Goal: Information Seeking & Learning: Learn about a topic

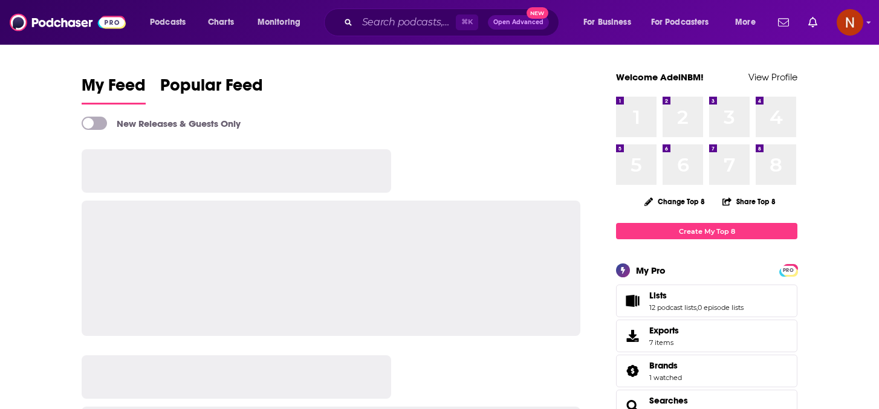
click at [215, 34] on div "Podcasts Charts Monitoring ⌘ K Open Advanced New For Business For Podcasters Mo…" at bounding box center [455, 22] width 626 height 28
click at [218, 33] on div "Podcasts Charts Monitoring ⌘ K Open Advanced New For Business For Podcasters Mo…" at bounding box center [455, 22] width 626 height 28
click at [234, 25] on span "Charts" at bounding box center [221, 22] width 26 height 17
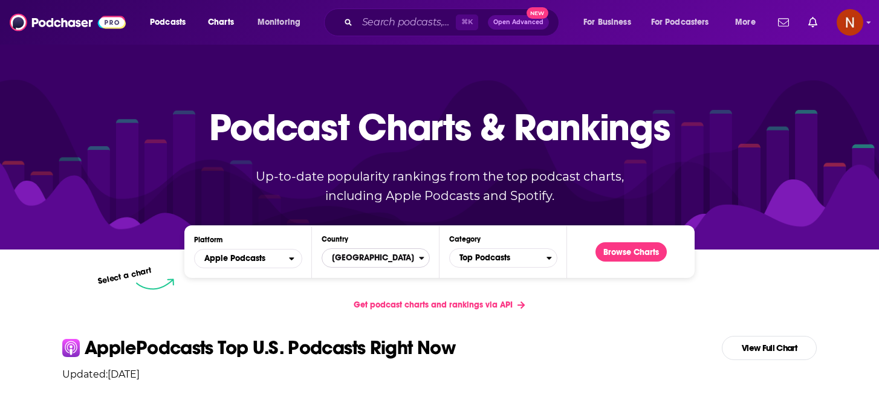
click at [357, 258] on span "[GEOGRAPHIC_DATA]" at bounding box center [370, 258] width 97 height 21
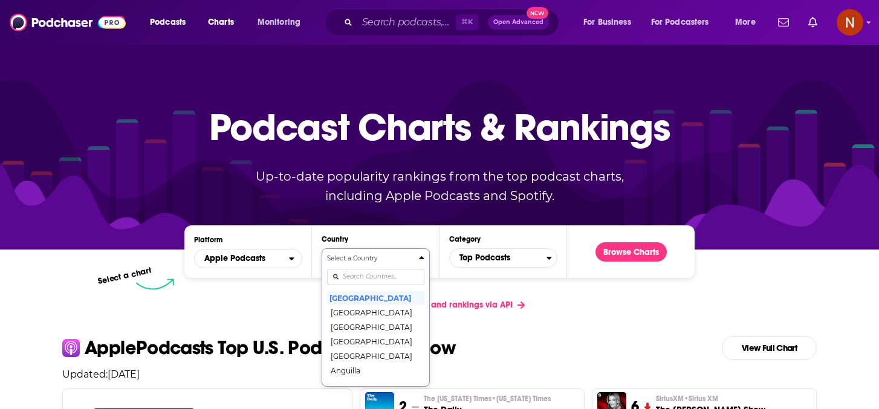
click at [359, 279] on input "Countries" at bounding box center [375, 277] width 97 height 16
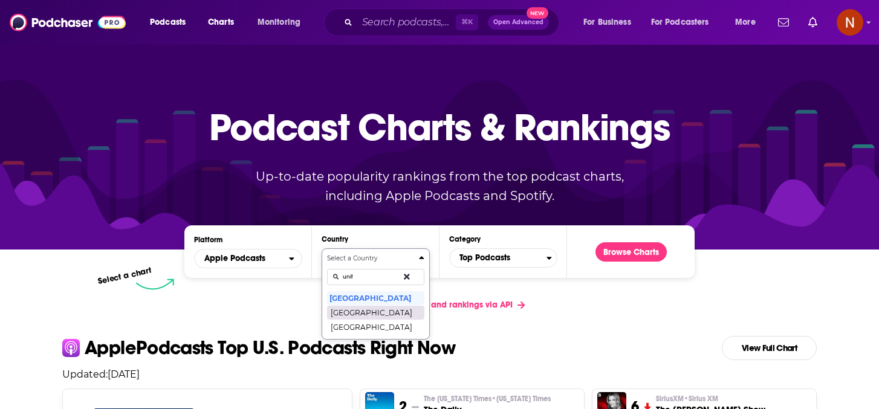
type input "unit"
click at [369, 316] on button "[GEOGRAPHIC_DATA]" at bounding box center [375, 312] width 97 height 15
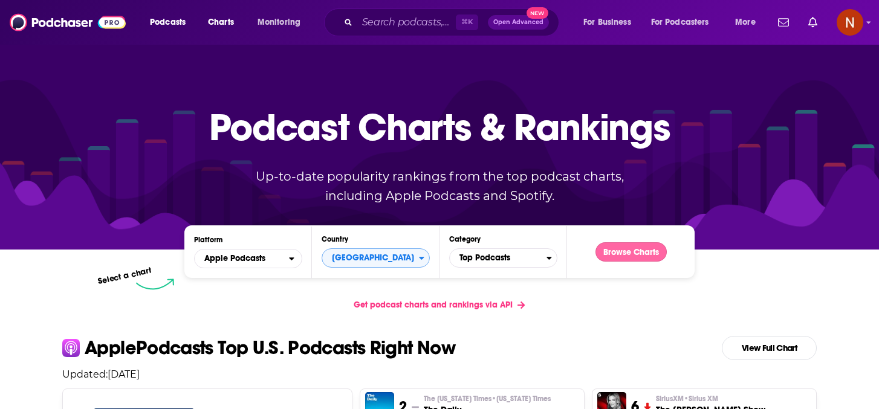
click at [624, 252] on button "Browse Charts" at bounding box center [631, 252] width 71 height 19
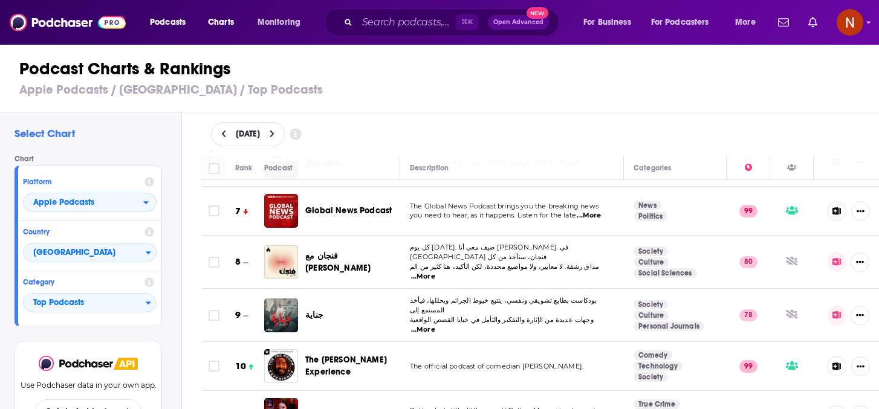
scroll to position [333, 0]
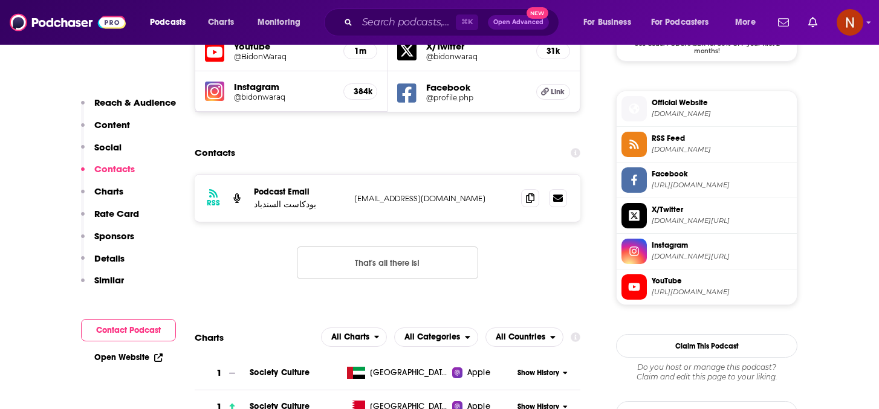
scroll to position [1053, 0]
click at [531, 194] on icon at bounding box center [530, 199] width 8 height 10
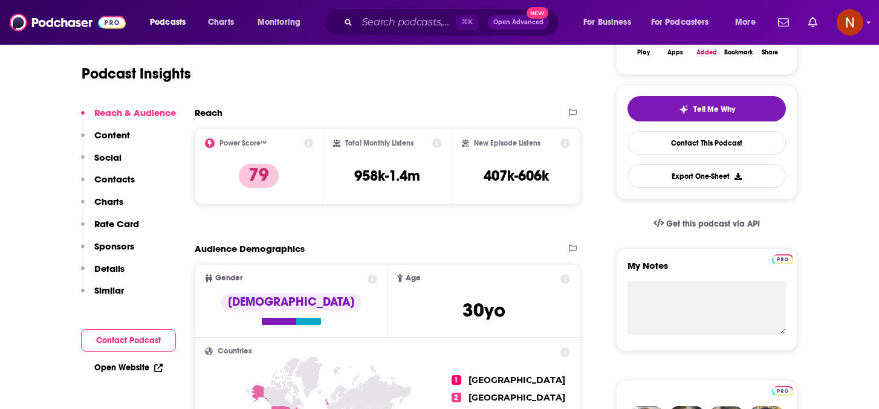
scroll to position [0, 0]
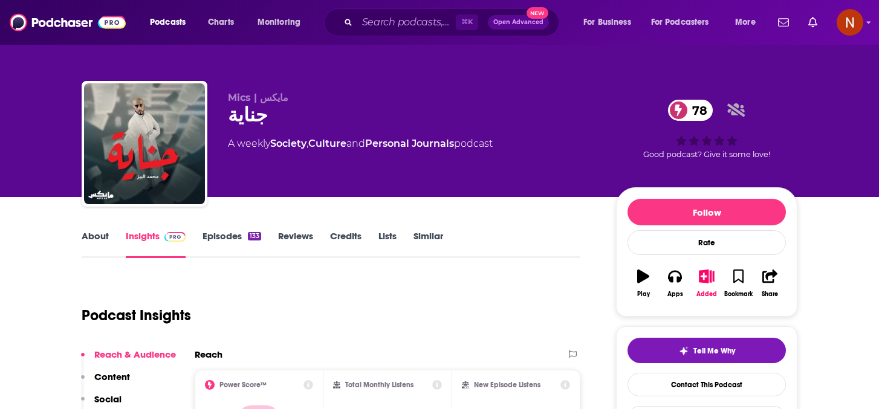
click at [243, 119] on div "جناية 78" at bounding box center [412, 115] width 369 height 24
click at [243, 114] on div "جناية 78" at bounding box center [412, 115] width 369 height 24
copy div "جناية 78"
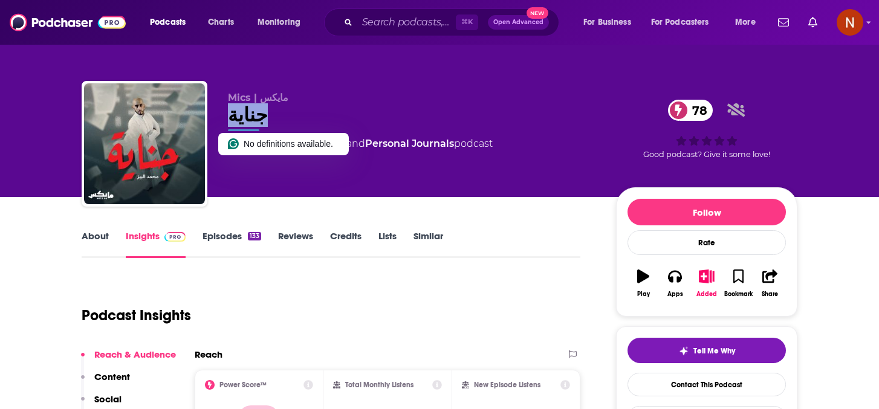
click at [214, 232] on link "Episodes 133" at bounding box center [232, 244] width 59 height 28
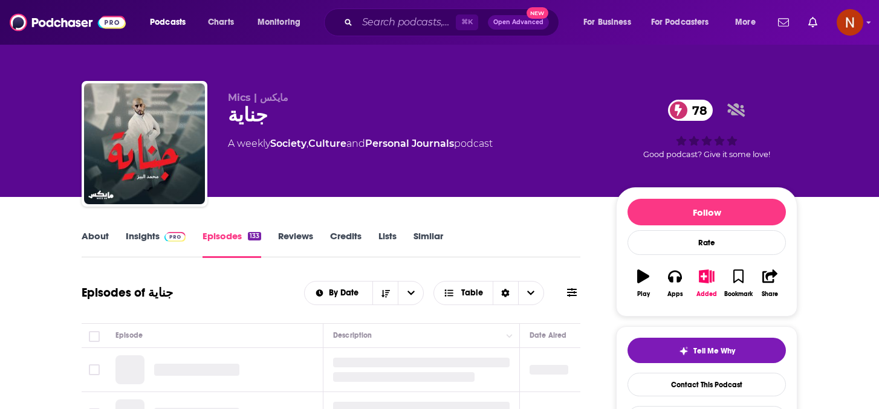
scroll to position [106, 0]
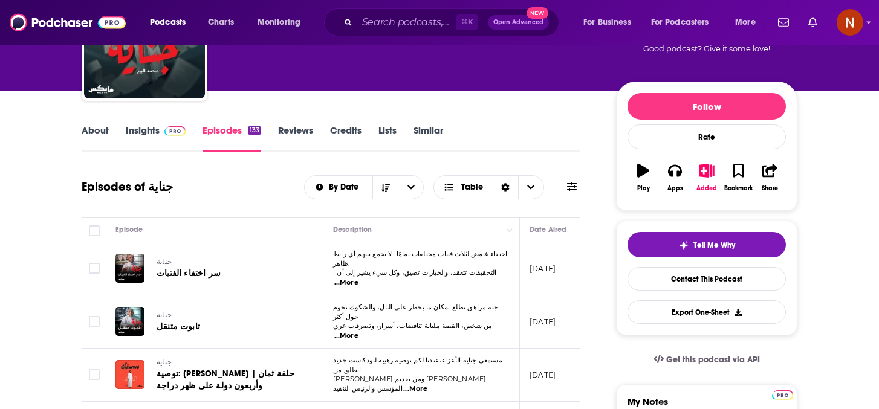
click at [140, 137] on link "Insights" at bounding box center [156, 139] width 60 height 28
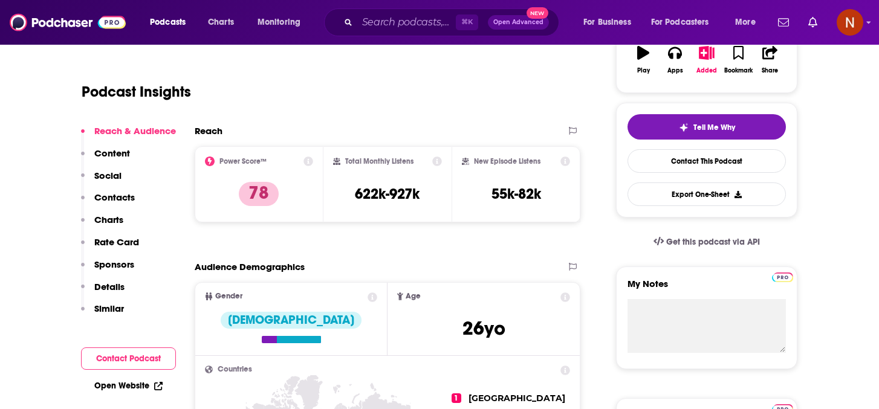
scroll to position [87, 0]
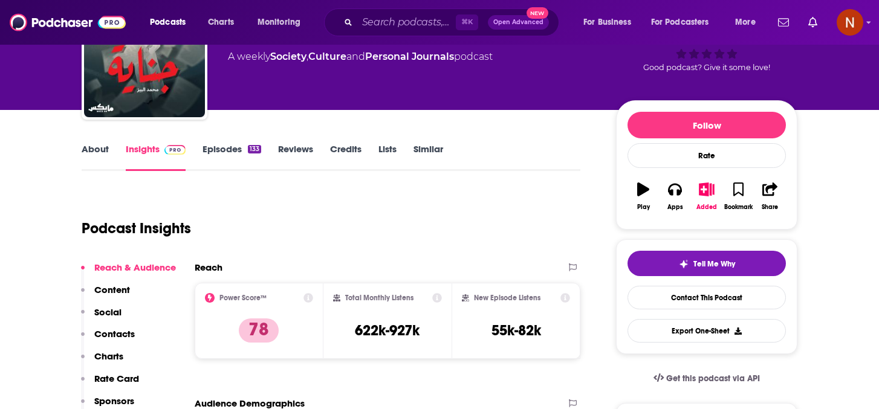
click at [88, 149] on link "About" at bounding box center [95, 157] width 27 height 28
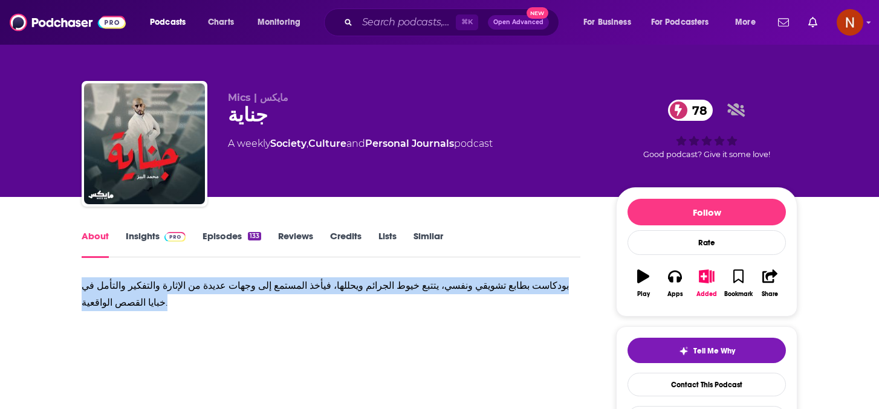
drag, startPoint x: 148, startPoint y: 301, endPoint x: 76, endPoint y: 275, distance: 75.8
copy div "بودكاست بطابع تشويقي ونفسي، يتتبع خيوط الجرائم ويحللها، فيأخذ المستمع إلى وجهات…"
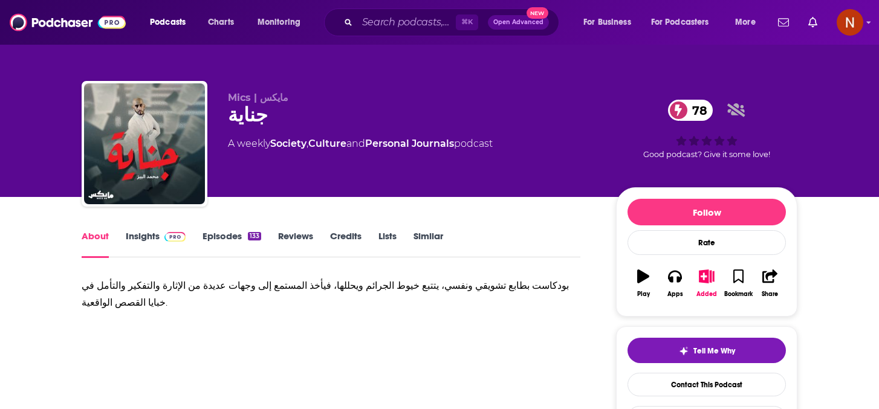
click at [265, 119] on div "جناية 78" at bounding box center [412, 115] width 369 height 24
click at [261, 119] on div "جناية 78" at bounding box center [412, 115] width 369 height 24
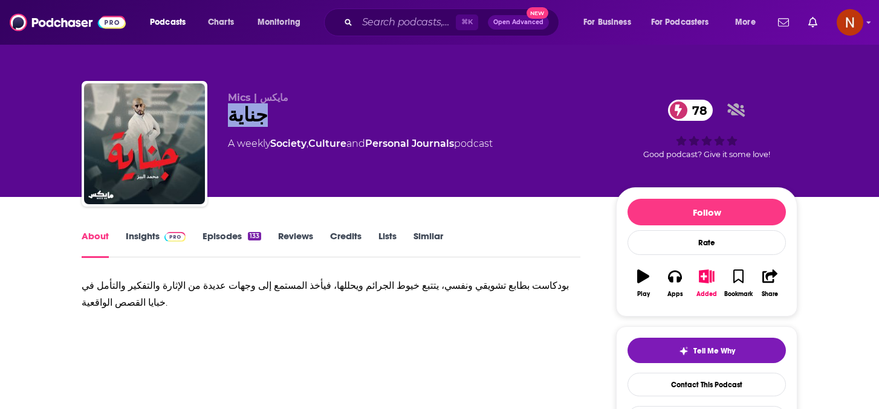
copy div "جناية 78"
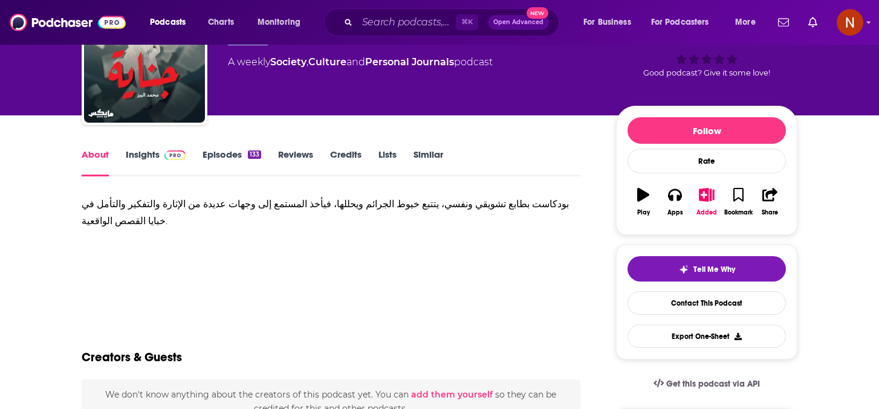
scroll to position [86, 0]
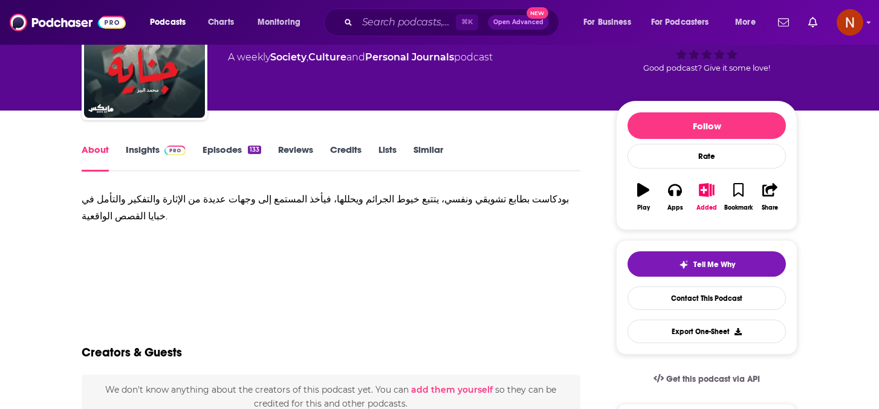
click at [150, 158] on link "Insights" at bounding box center [156, 158] width 60 height 28
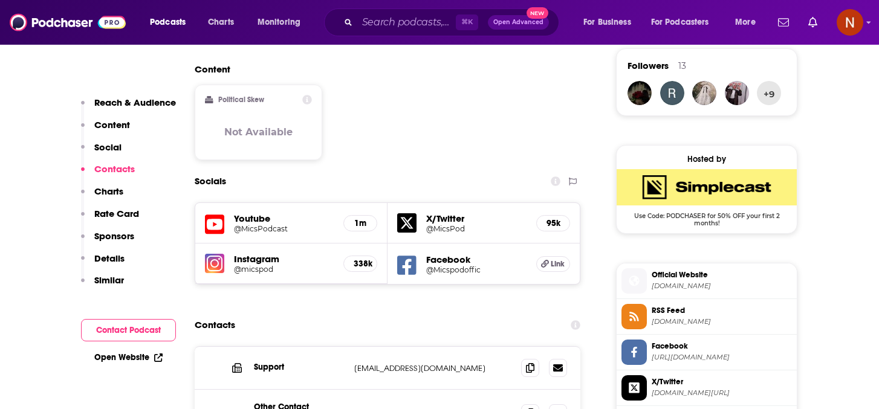
scroll to position [875, 0]
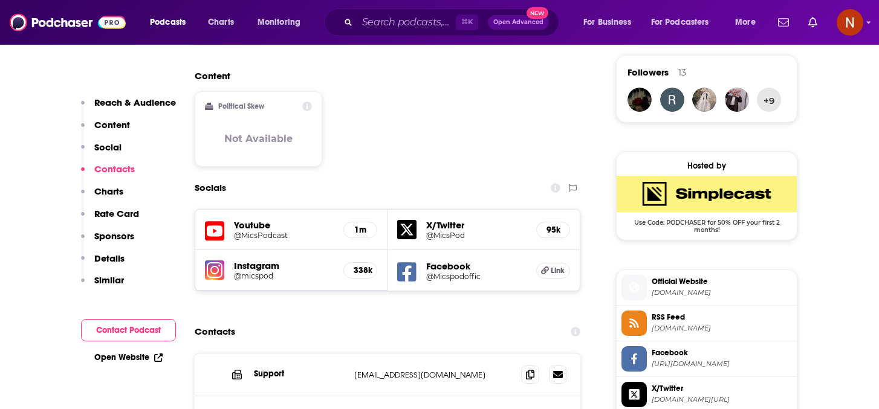
click at [250, 220] on h5 "Youtube" at bounding box center [284, 225] width 100 height 11
click at [252, 231] on h5 "@MicsPodcast" at bounding box center [284, 235] width 100 height 9
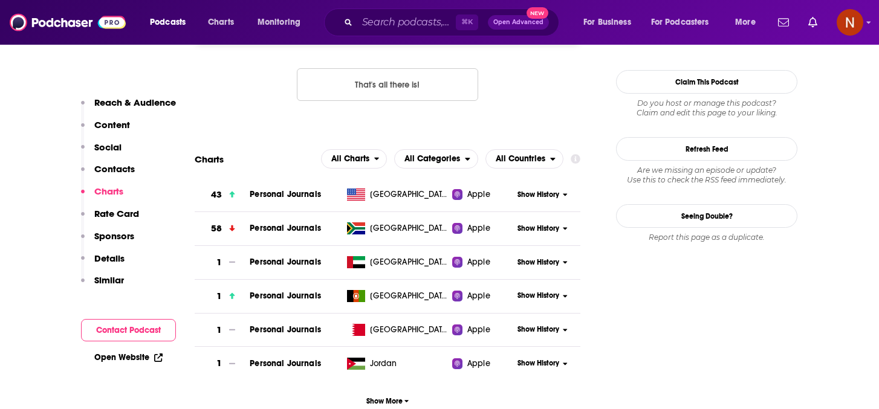
scroll to position [1322, 0]
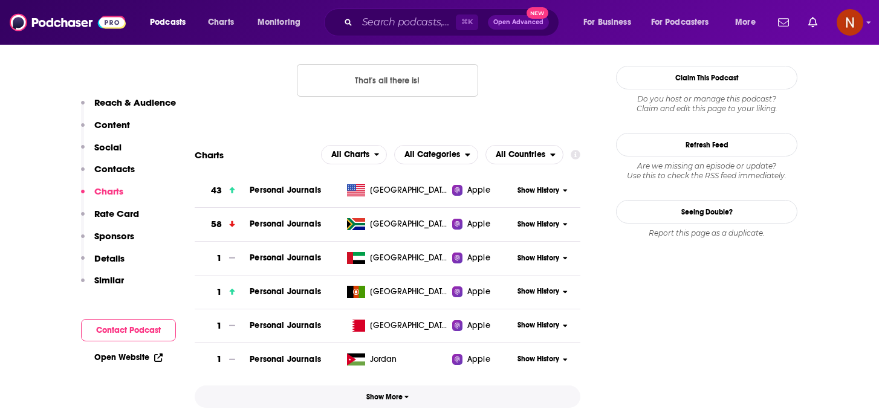
click at [386, 393] on span "Show More" at bounding box center [388, 397] width 43 height 8
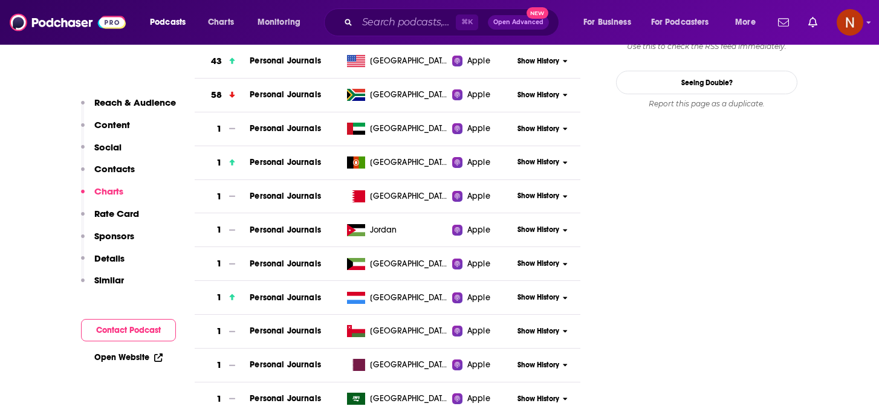
scroll to position [1220, 0]
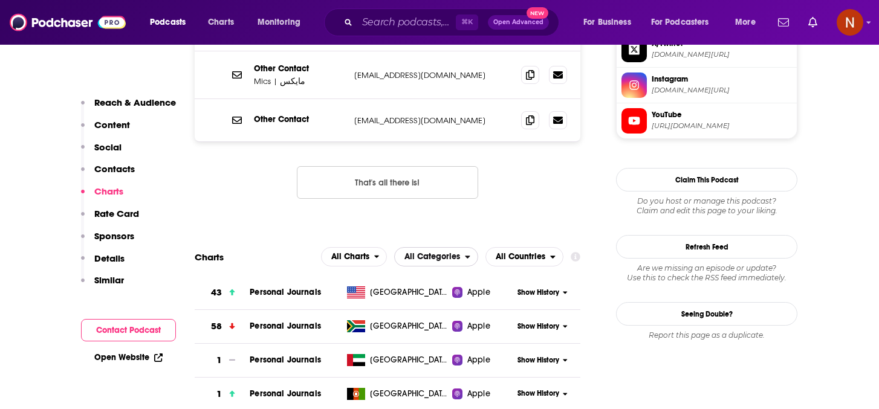
click at [443, 253] on span "All Categories" at bounding box center [433, 257] width 56 height 8
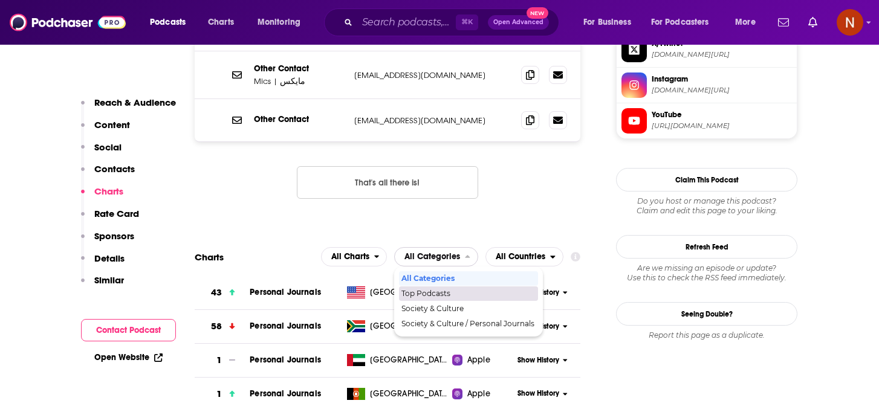
click at [439, 290] on span "Top Podcasts" at bounding box center [468, 293] width 133 height 7
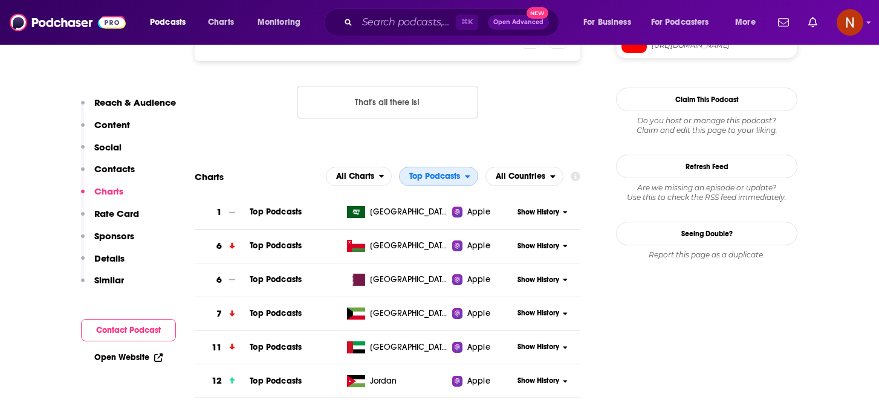
scroll to position [1309, 0]
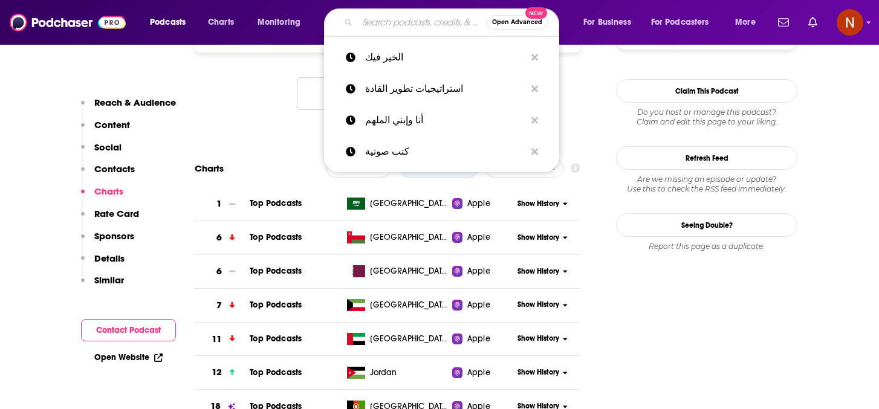
click at [385, 21] on input "Search podcasts, credits, & more..." at bounding box center [421, 22] width 129 height 19
paste input "(Eib) | عيب"
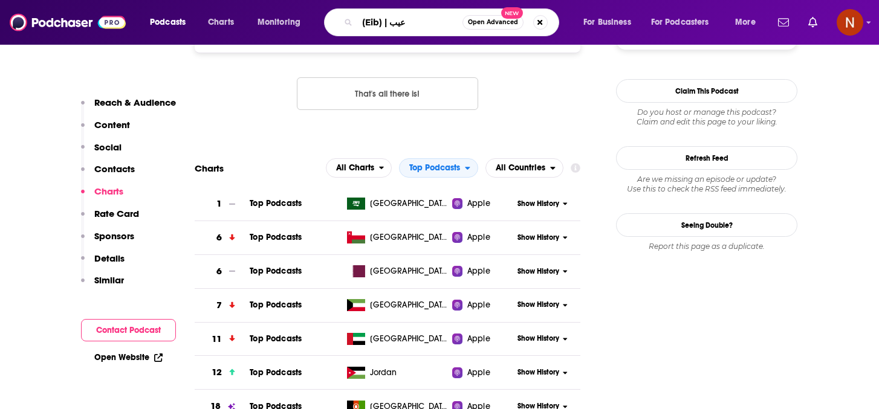
drag, startPoint x: 391, startPoint y: 24, endPoint x: 319, endPoint y: 19, distance: 72.1
click at [319, 19] on div "Podcasts Charts Monitoring (Eib) | عيب Open Advanced New For Business For Podca…" at bounding box center [455, 22] width 626 height 28
type input "عيب"
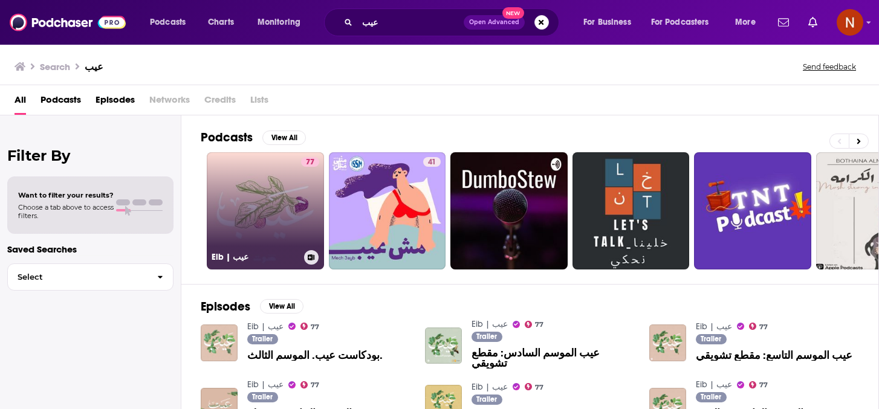
click at [233, 256] on h3 "Eib | عيب" at bounding box center [256, 257] width 88 height 10
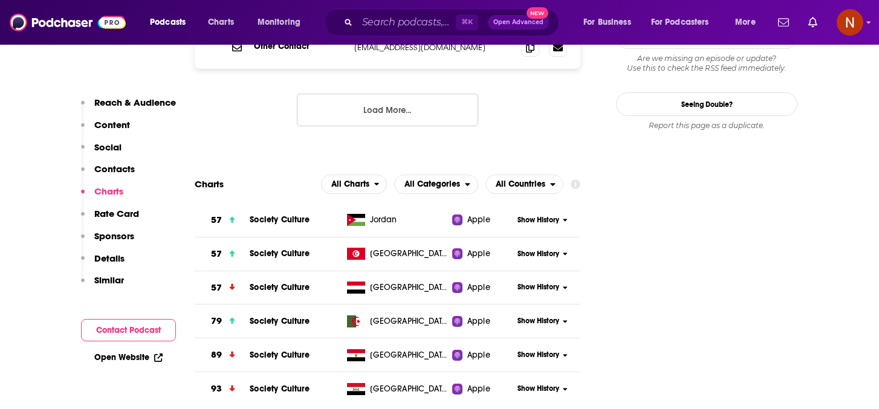
scroll to position [1360, 0]
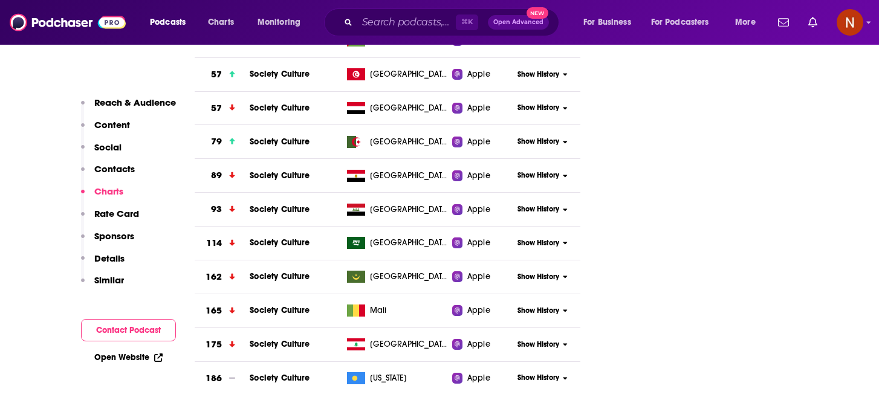
scroll to position [1539, 0]
click at [385, 409] on span "Show Less" at bounding box center [387, 415] width 39 height 8
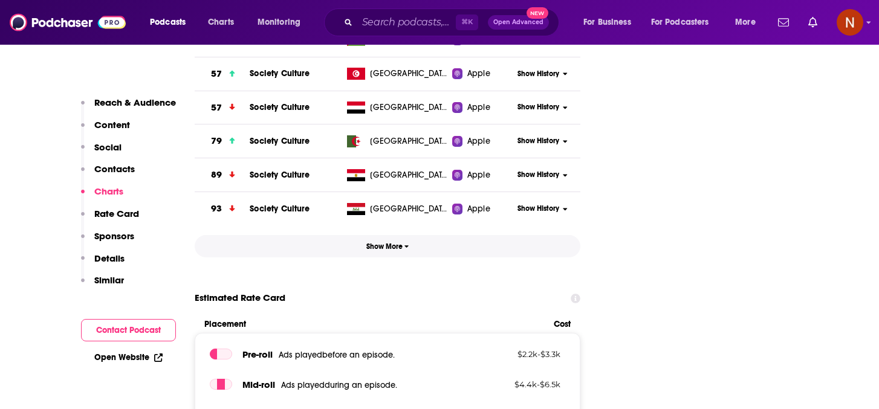
click at [403, 243] on span "Show More" at bounding box center [388, 247] width 43 height 8
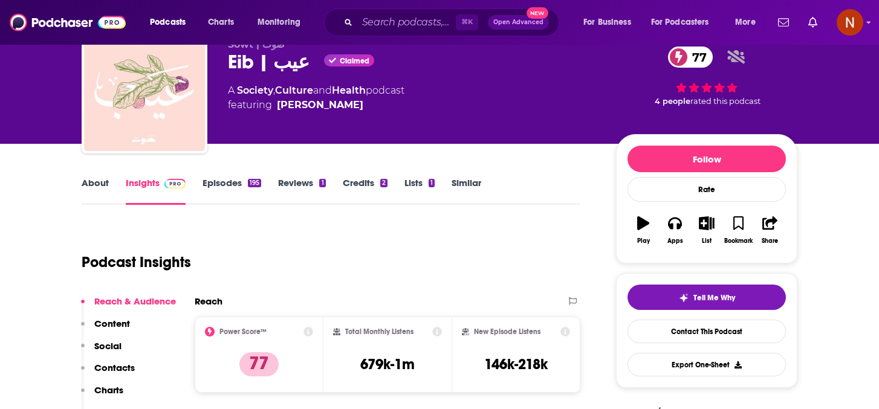
scroll to position [51, 0]
